Goal: Information Seeking & Learning: Learn about a topic

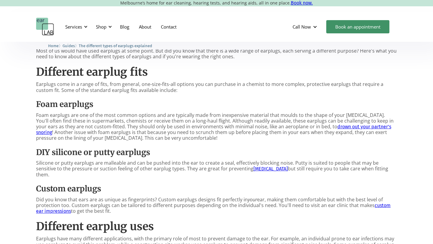
scroll to position [297, 0]
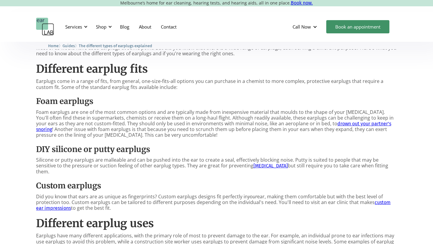
click at [179, 89] on p "Earplugs come in a range of fits, from general, one-size-fits-all options you c…" at bounding box center [216, 83] width 361 height 11
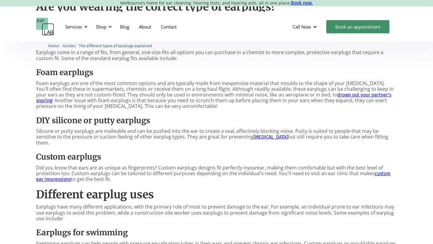
scroll to position [326, 0]
click at [173, 98] on p "Foam earplugs are one of the most common options and are typically made from in…" at bounding box center [216, 94] width 361 height 29
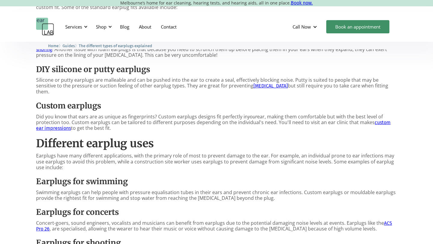
scroll to position [377, 0]
click at [228, 69] on h3 "DIY silicone or putty earplugs" at bounding box center [216, 69] width 361 height 10
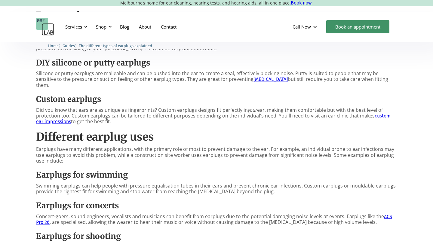
scroll to position [380, 0]
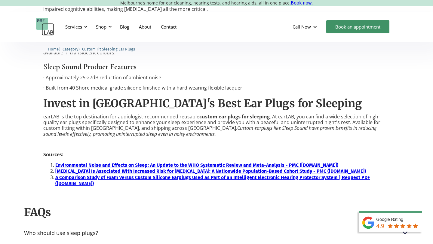
scroll to position [560, 0]
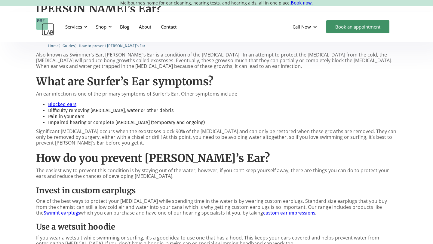
scroll to position [337, 0]
